Goal: Information Seeking & Learning: Compare options

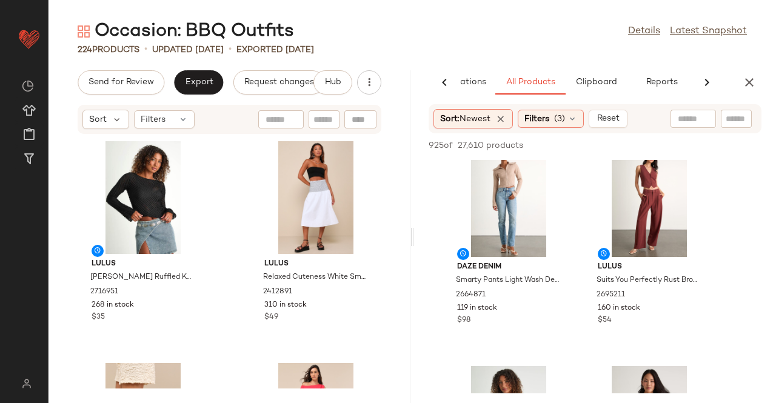
scroll to position [666, 0]
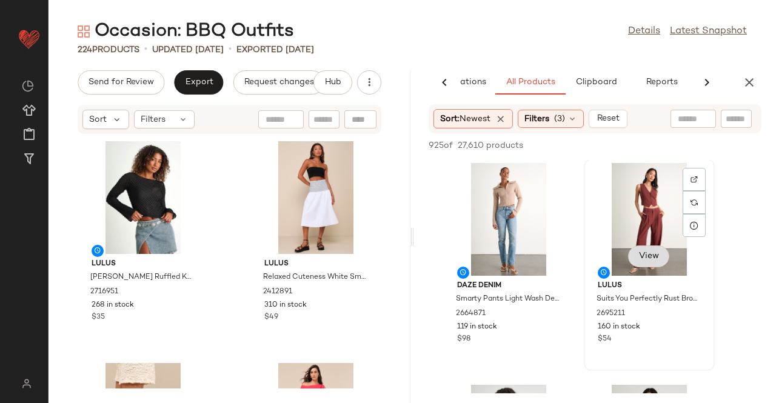
click at [653, 254] on span "View" at bounding box center [648, 256] width 21 height 10
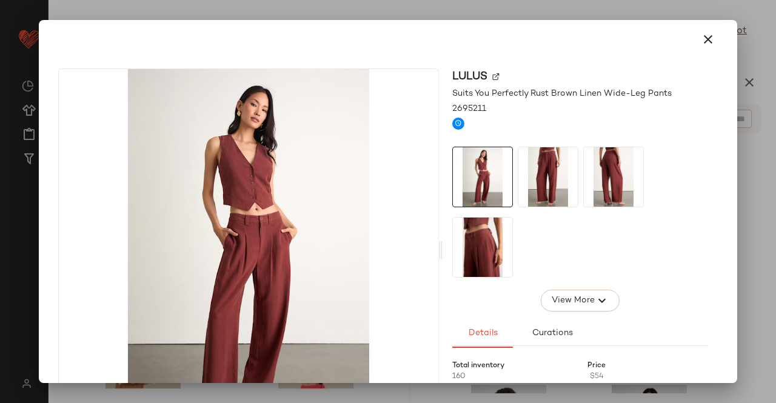
drag, startPoint x: 531, startPoint y: 170, endPoint x: 559, endPoint y: 171, distance: 27.9
click at [532, 170] on img at bounding box center [547, 176] width 59 height 59
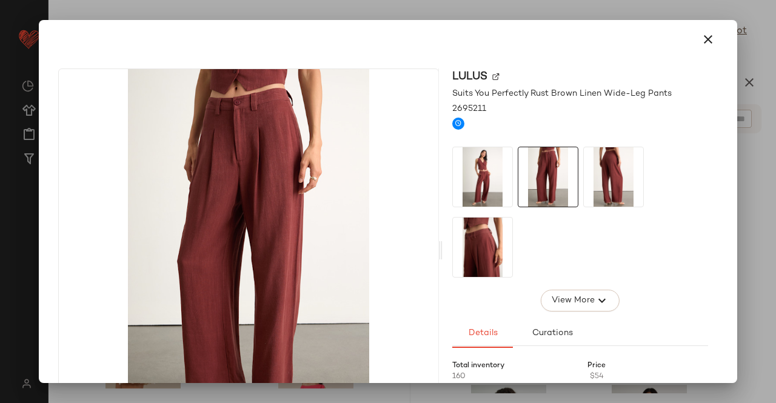
click at [618, 186] on img at bounding box center [612, 176] width 59 height 59
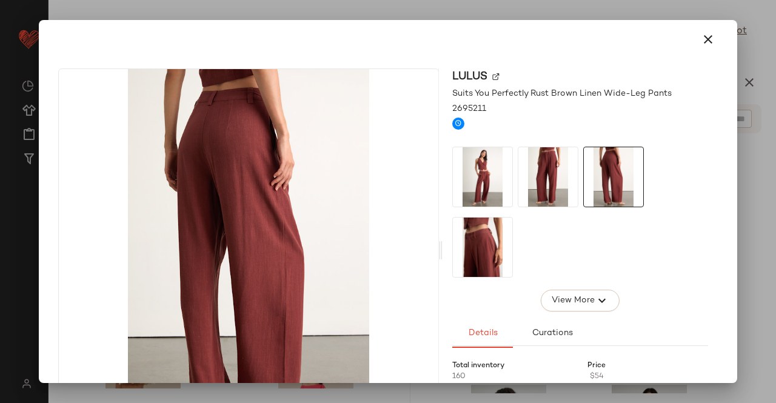
drag, startPoint x: 762, startPoint y: 167, endPoint x: 726, endPoint y: 183, distance: 39.9
click at [761, 167] on div at bounding box center [388, 201] width 776 height 403
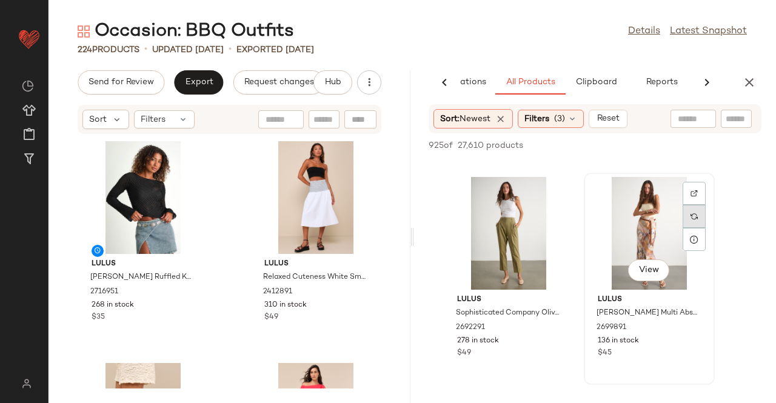
scroll to position [5029, 0]
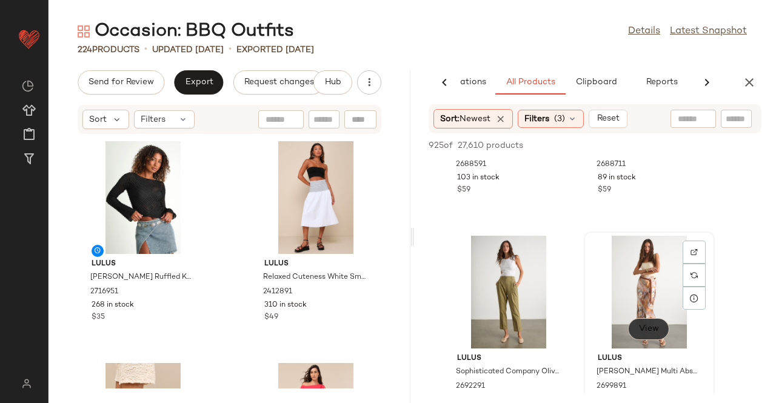
click at [638, 328] on span "View" at bounding box center [648, 329] width 21 height 10
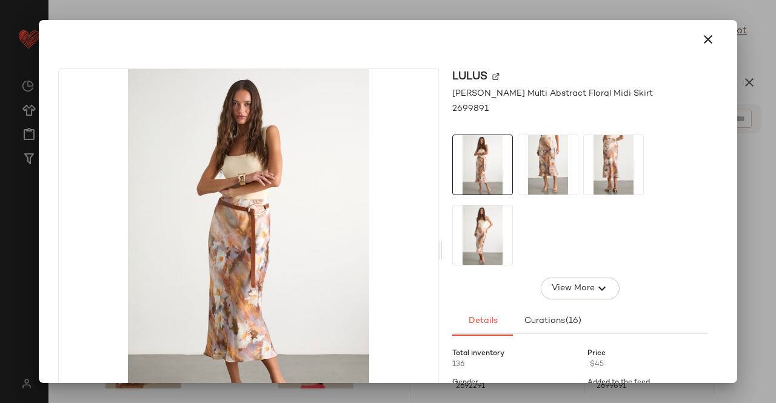
click at [538, 148] on img at bounding box center [547, 164] width 59 height 59
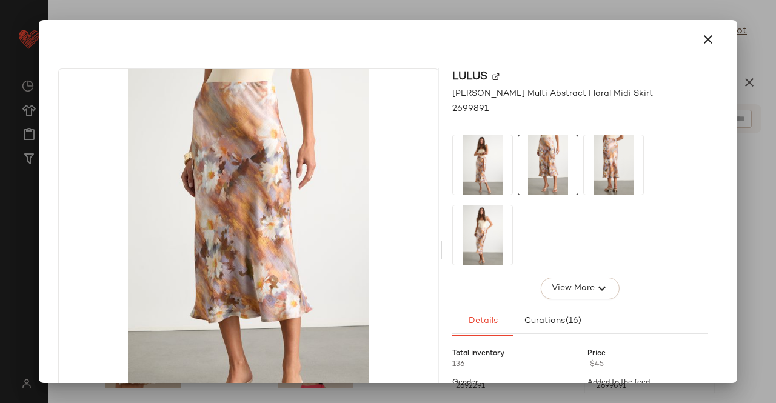
click at [628, 152] on img at bounding box center [612, 164] width 59 height 59
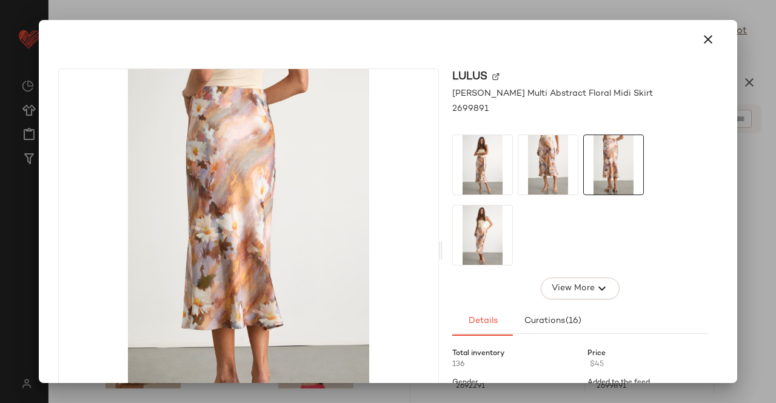
click at [567, 175] on img at bounding box center [547, 164] width 59 height 59
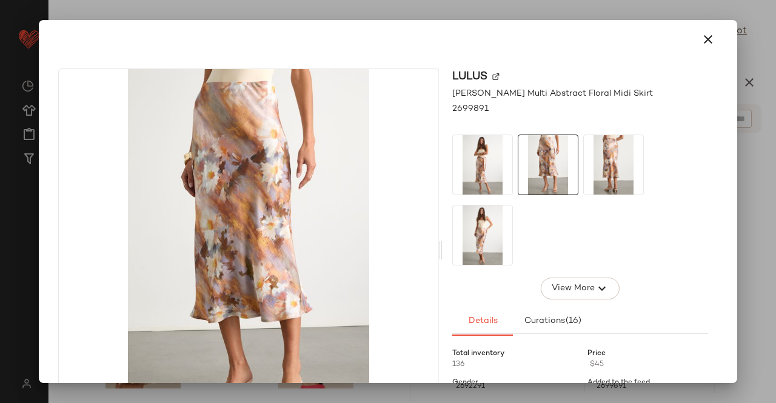
click at [465, 150] on img at bounding box center [482, 164] width 59 height 59
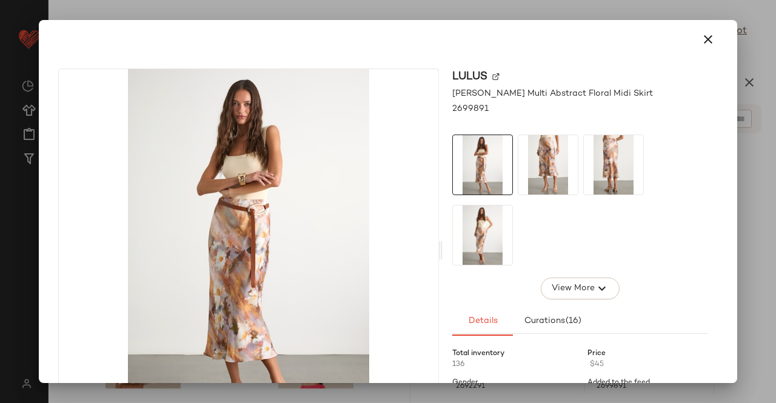
click at [478, 238] on img at bounding box center [482, 234] width 59 height 59
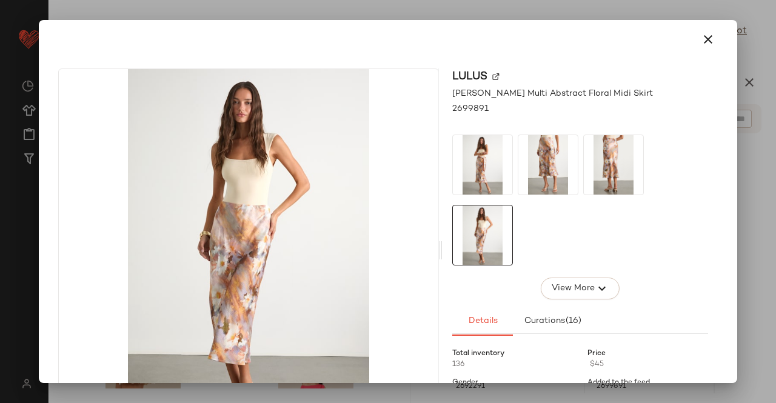
drag, startPoint x: 775, startPoint y: 184, endPoint x: 766, endPoint y: 184, distance: 8.5
click at [775, 185] on div at bounding box center [388, 201] width 776 height 403
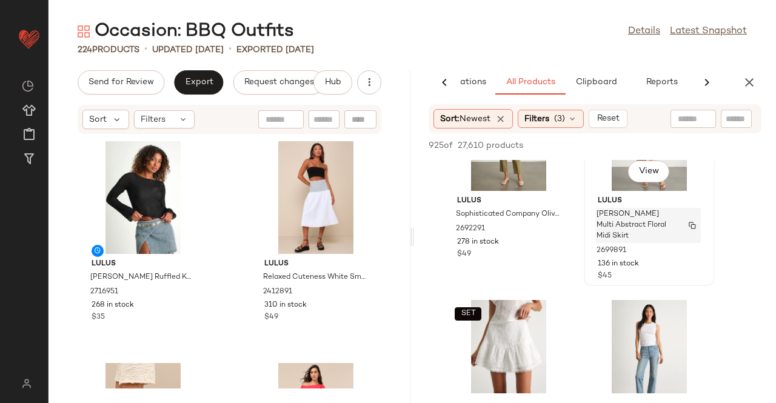
scroll to position [5150, 0]
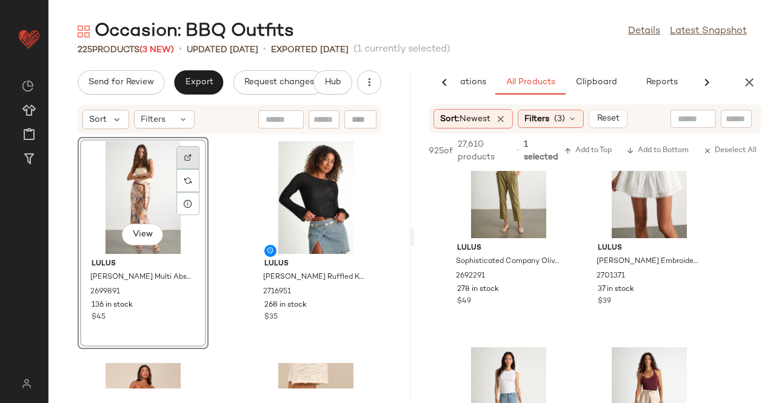
click at [191, 169] on div at bounding box center [187, 180] width 23 height 23
drag, startPoint x: 726, startPoint y: 113, endPoint x: 726, endPoint y: 123, distance: 9.7
click at [726, 122] on input "Filter" at bounding box center [714, 119] width 103 height 13
paste input "*******"
type input "*******"
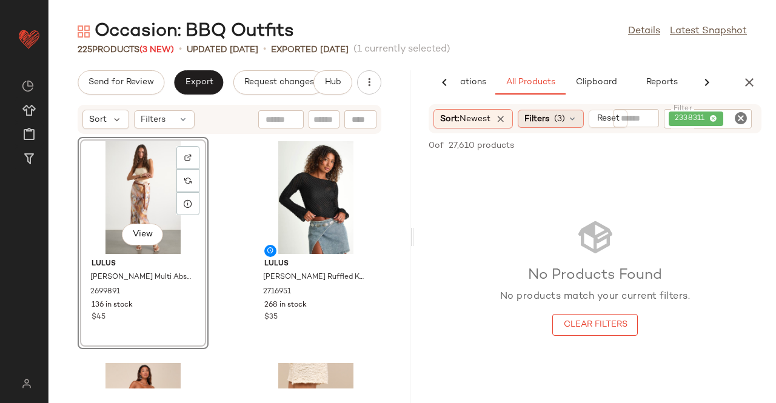
click at [565, 125] on div "Filters (3)" at bounding box center [550, 119] width 66 height 18
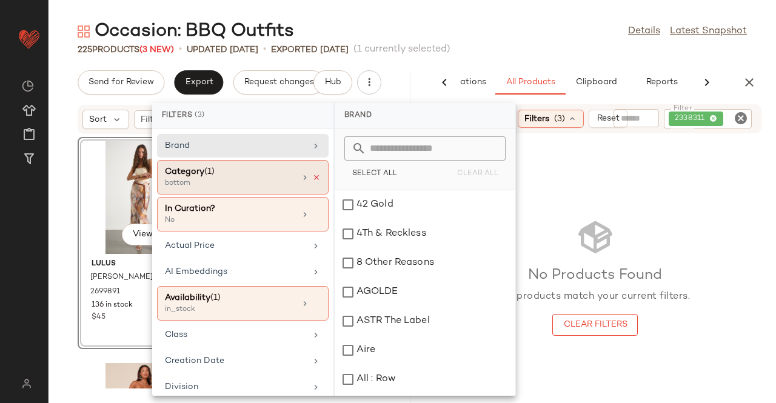
click at [312, 173] on icon at bounding box center [316, 177] width 8 height 8
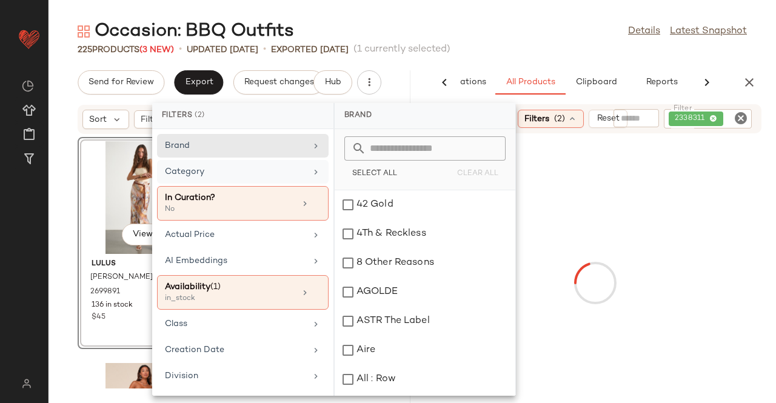
click at [299, 173] on div "Category" at bounding box center [235, 171] width 141 height 13
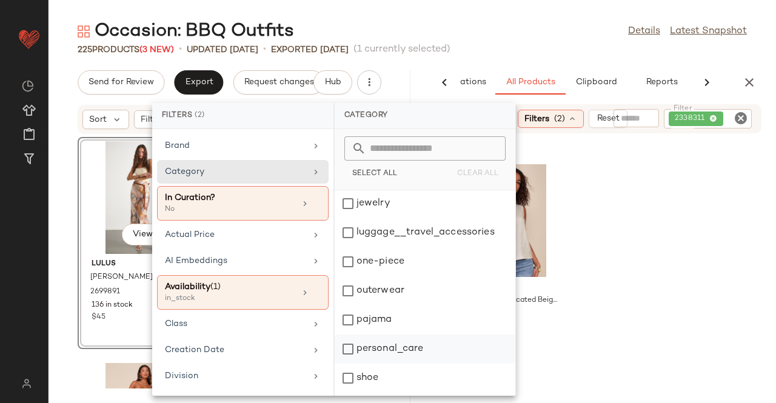
scroll to position [288, 0]
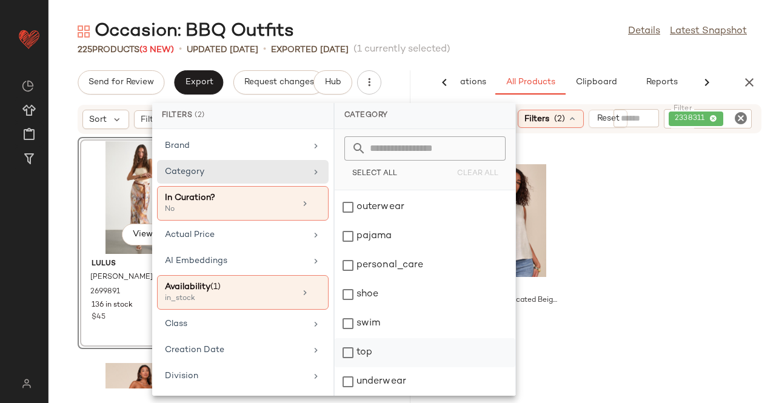
click at [344, 367] on div "top" at bounding box center [424, 381] width 181 height 29
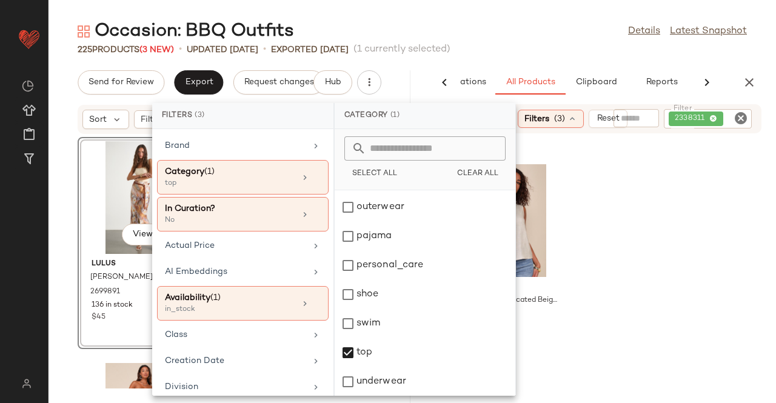
click at [468, 31] on div "Occasion: BBQ Outfits Details Latest Snapshot" at bounding box center [411, 31] width 727 height 24
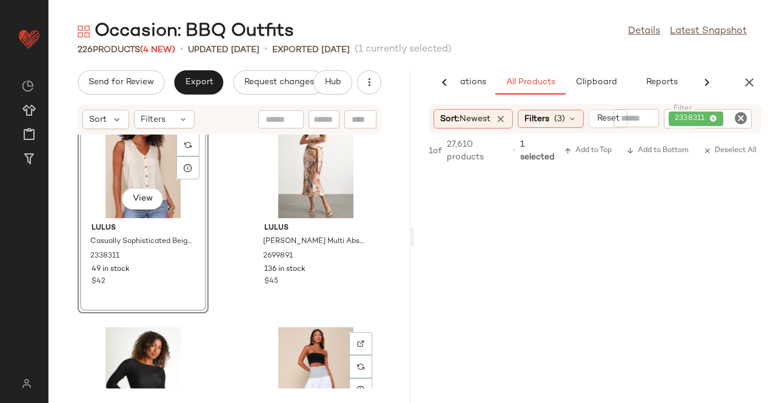
scroll to position [0, 0]
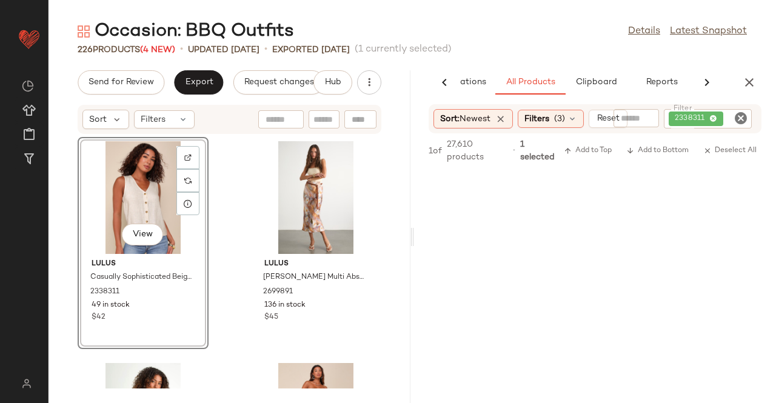
click at [711, 122] on span "2338311" at bounding box center [695, 118] width 55 height 15
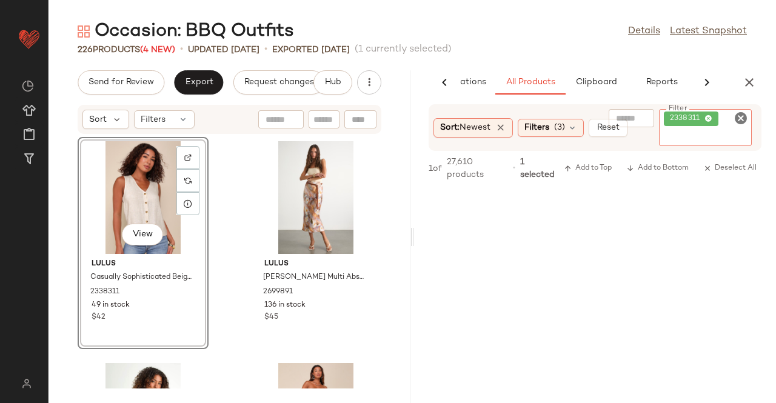
click at [703, 115] on div "2338311" at bounding box center [690, 118] width 42 height 11
click at [706, 114] on div "2338311" at bounding box center [690, 118] width 42 height 11
drag, startPoint x: 711, startPoint y: 119, endPoint x: 703, endPoint y: 118, distance: 8.6
click at [704, 118] on span "2338311" at bounding box center [690, 118] width 55 height 15
click at [704, 118] on icon at bounding box center [708, 119] width 8 height 8
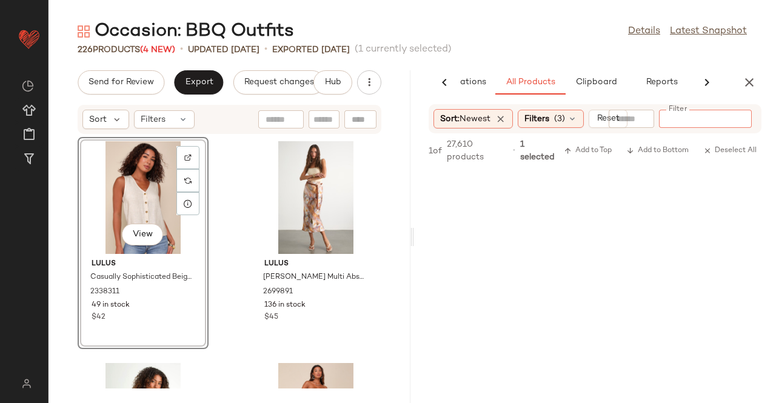
click at [705, 118] on input "Filter" at bounding box center [714, 119] width 103 height 13
click at [557, 116] on span "(3)" at bounding box center [559, 119] width 11 height 13
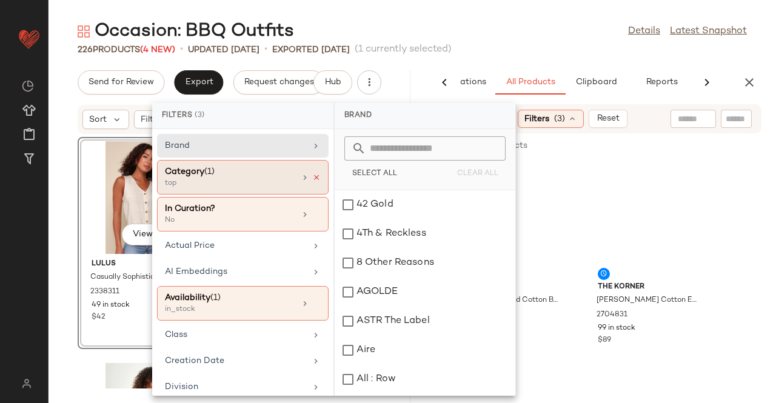
click at [312, 175] on icon at bounding box center [316, 177] width 8 height 8
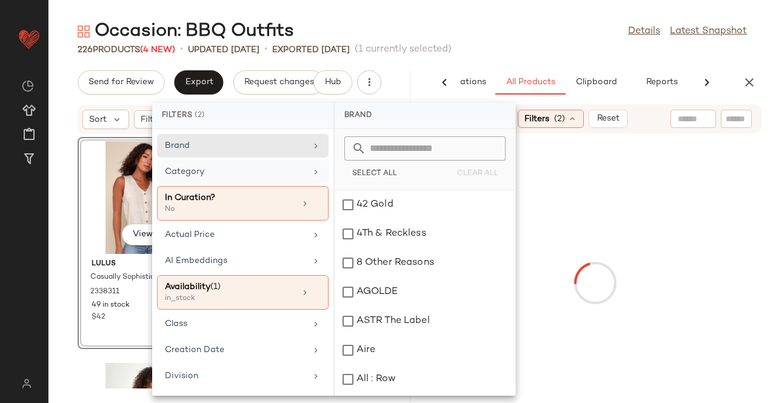
click at [311, 173] on icon at bounding box center [316, 172] width 10 height 10
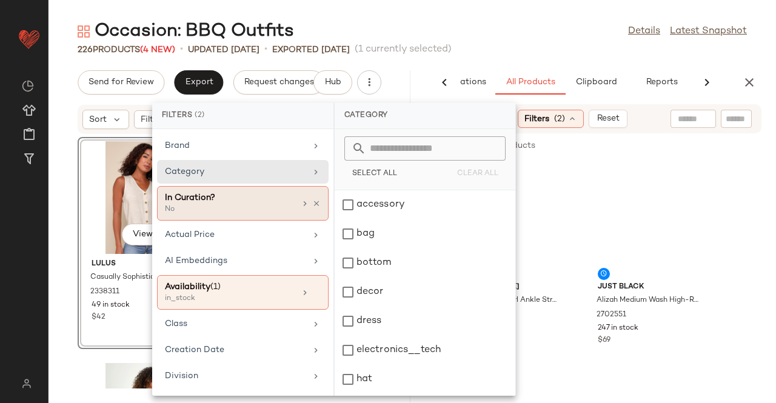
click at [208, 171] on div "Category" at bounding box center [235, 171] width 141 height 13
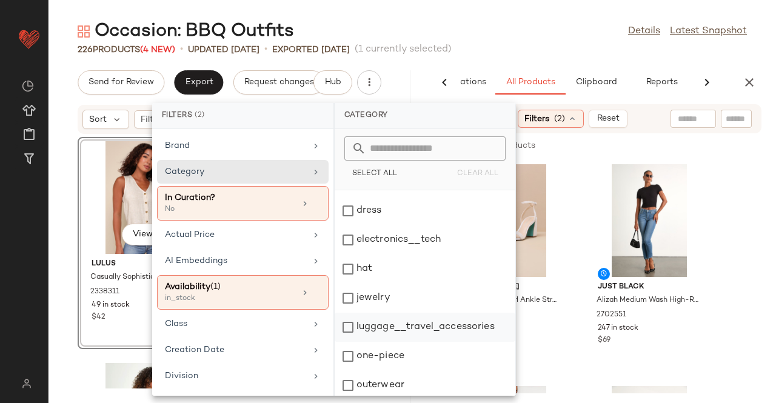
scroll to position [107, 0]
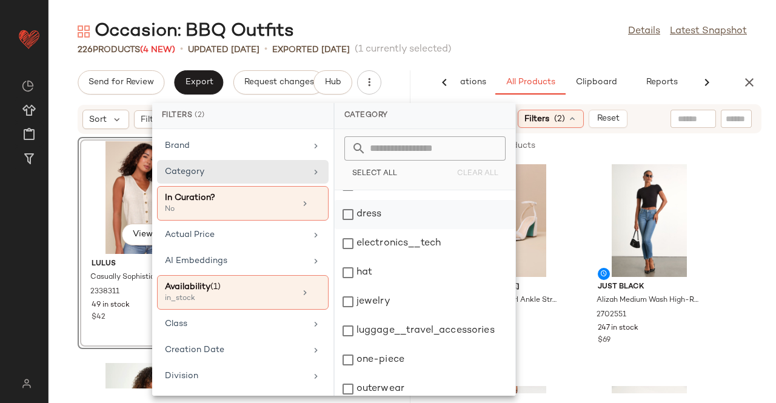
click at [400, 229] on div "dress" at bounding box center [424, 243] width 181 height 29
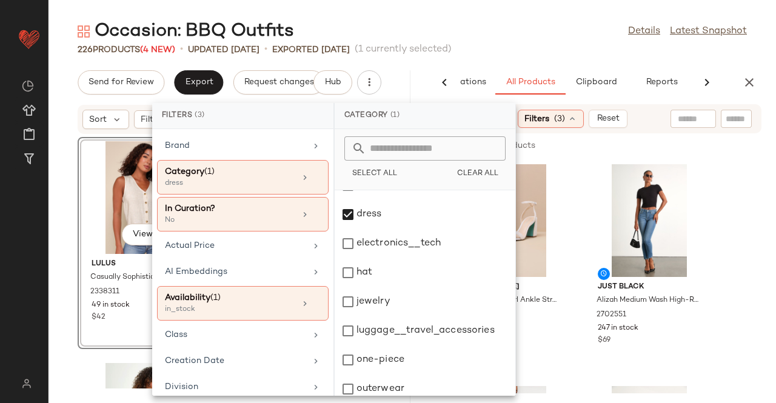
click at [502, 10] on main "Occasion: BBQ Outfits Details Latest Snapshot 226 Products (4 New) • updated [D…" at bounding box center [388, 201] width 776 height 403
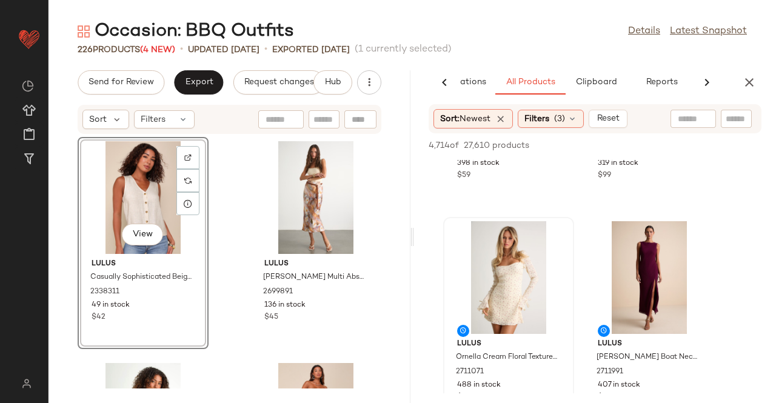
scroll to position [1151, 0]
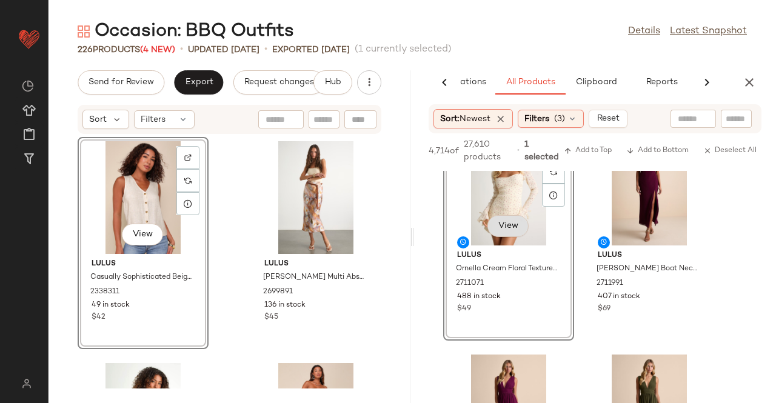
click at [521, 231] on button "View" at bounding box center [507, 226] width 41 height 22
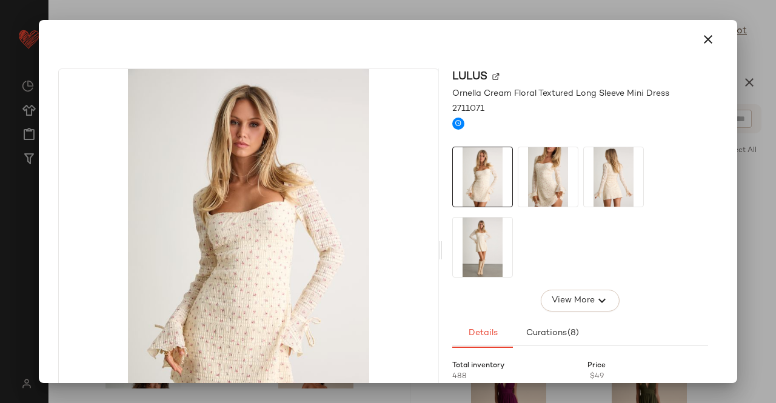
click at [548, 180] on img at bounding box center [547, 176] width 59 height 59
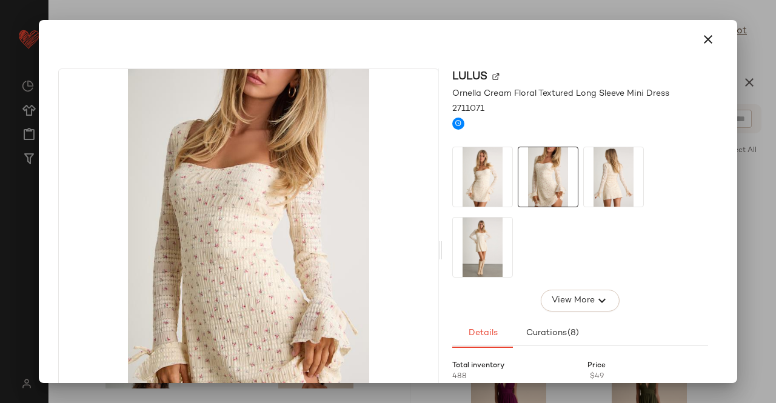
click at [442, 249] on div "Lulus Ornella Cream Floral Textured Long Sleeve Mini Dress 2711071 View More De…" at bounding box center [579, 250] width 275 height 364
click at [738, 211] on div at bounding box center [388, 201] width 776 height 403
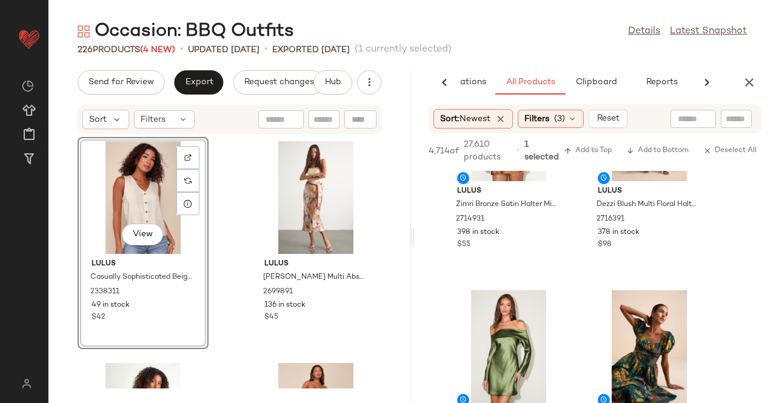
scroll to position [3878, 0]
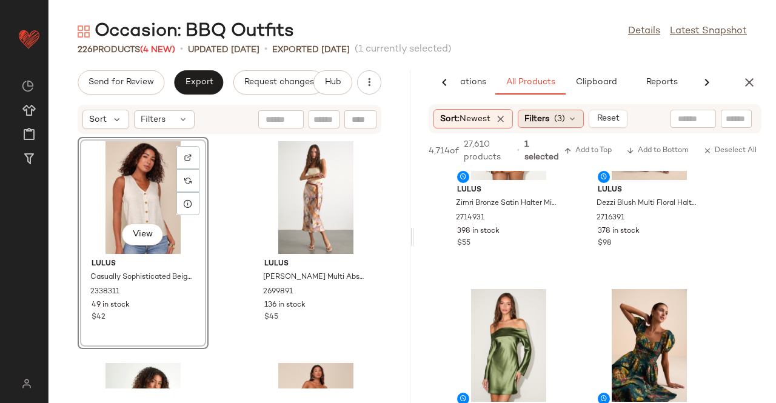
click at [543, 119] on span "Filters" at bounding box center [536, 119] width 25 height 13
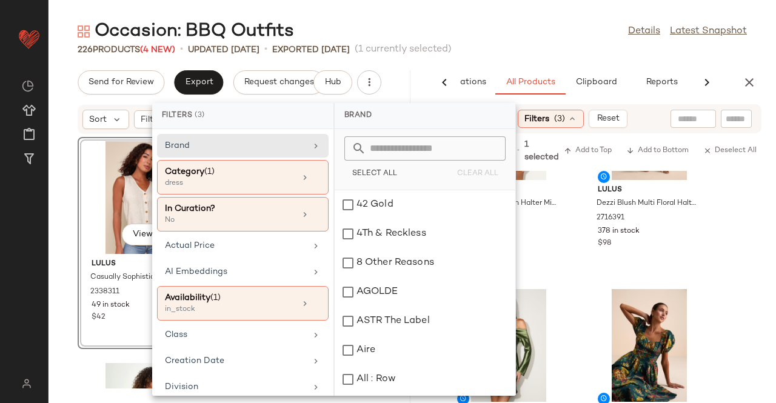
click at [737, 121] on input "text" at bounding box center [735, 119] width 21 height 13
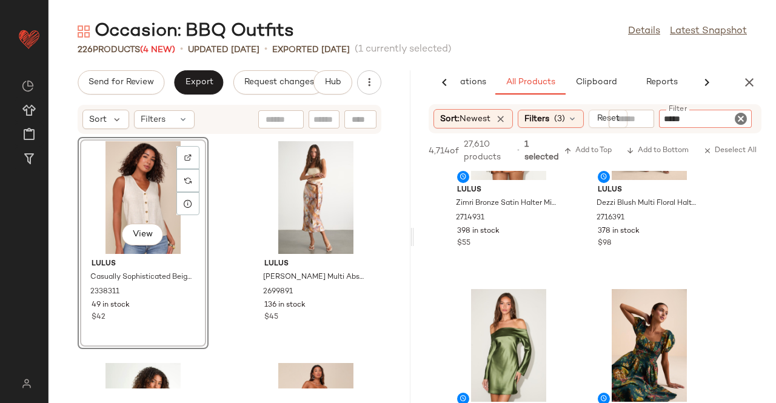
type input "******"
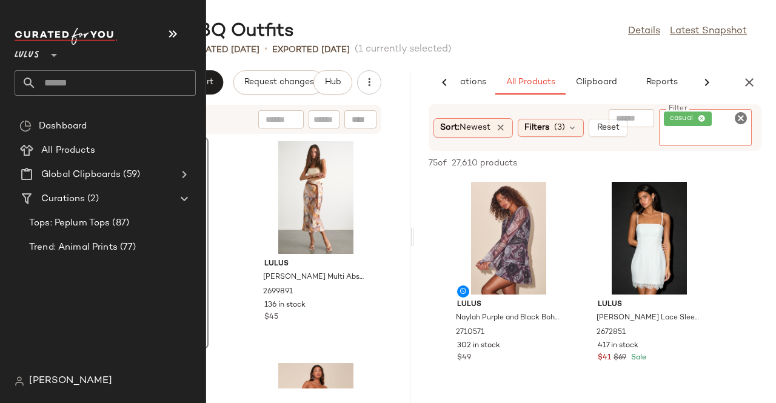
click at [45, 54] on div at bounding box center [52, 48] width 17 height 30
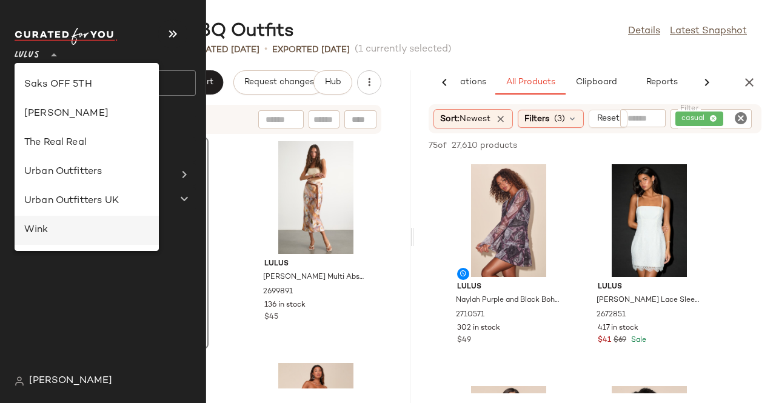
scroll to position [694, 0]
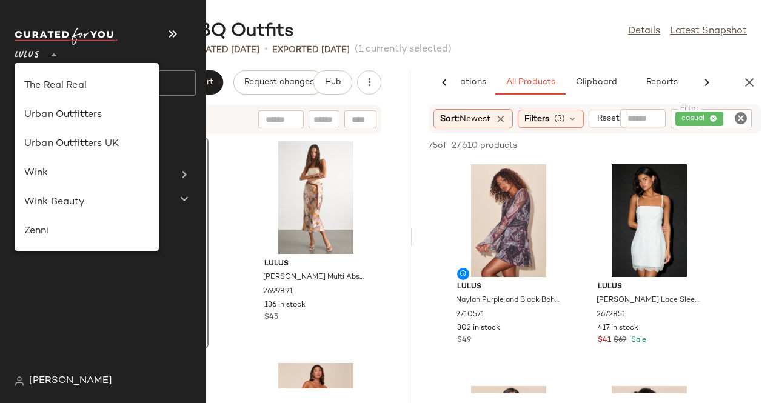
click at [415, 23] on div "Occasion: BBQ Outfits Details Latest Snapshot" at bounding box center [411, 31] width 727 height 24
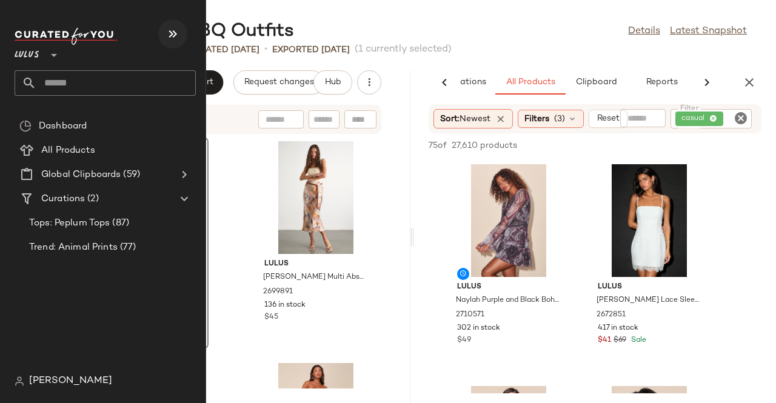
click at [174, 27] on icon "button" at bounding box center [172, 34] width 15 height 15
